Goal: Use online tool/utility: Use online tool/utility

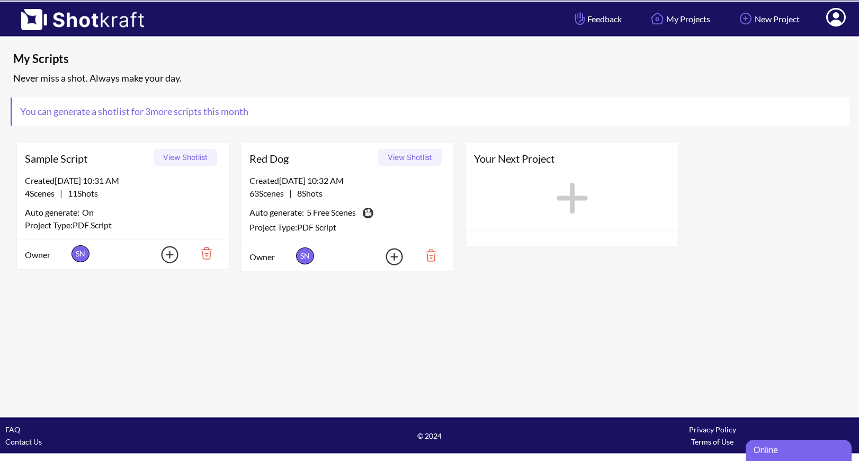
click at [396, 213] on div "Auto generate: 5 Free Scenes Do you want to convert this script to Pro?" at bounding box center [348, 213] width 196 height 16
click at [394, 156] on button "View Shotlist" at bounding box center [410, 157] width 64 height 17
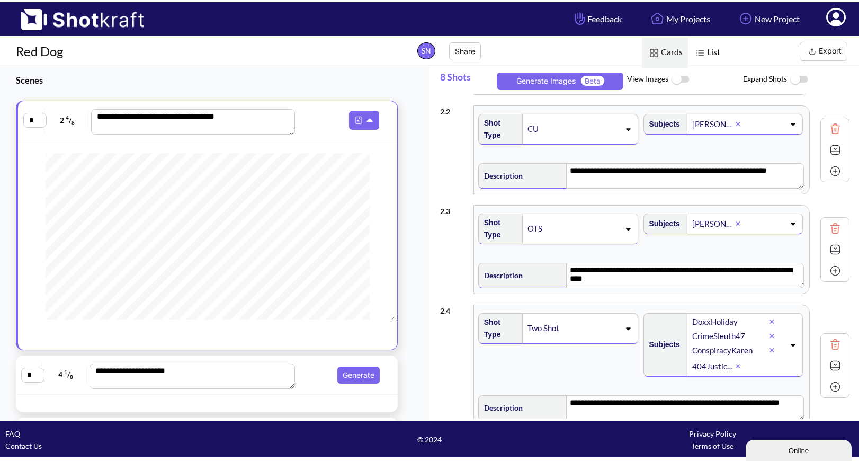
scroll to position [51, 0]
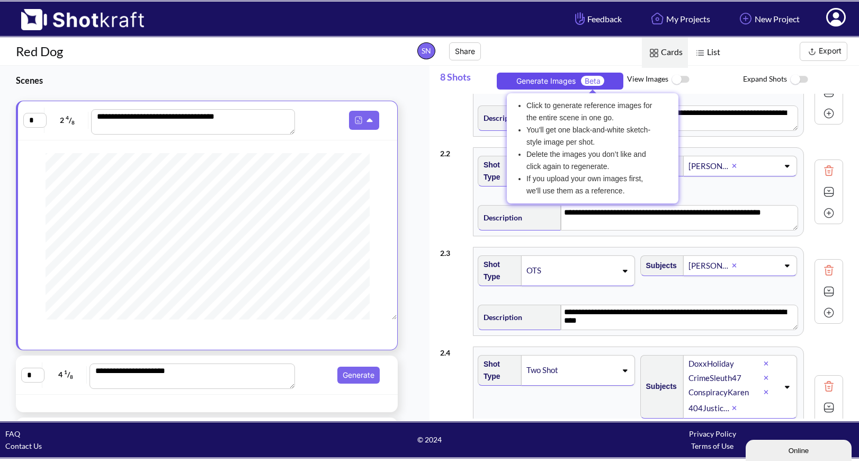
click at [589, 80] on span "Beta" at bounding box center [592, 81] width 23 height 10
